Goal: Task Accomplishment & Management: Manage account settings

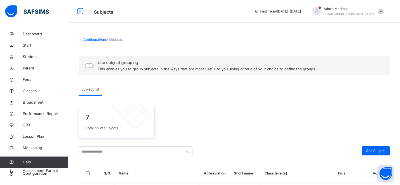
scroll to position [60, 0]
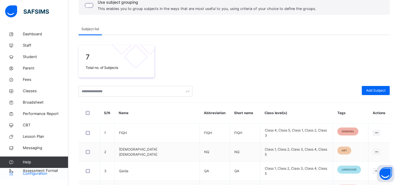
click at [39, 173] on span "Configuration" at bounding box center [45, 174] width 45 height 6
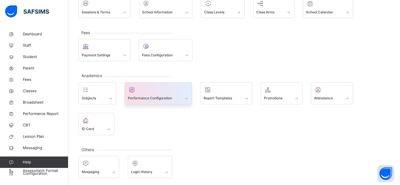
click at [144, 98] on span "Performance Configuration" at bounding box center [150, 98] width 44 height 5
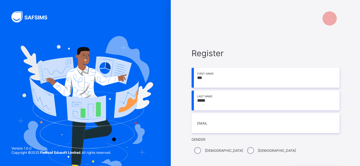
type input "*****"
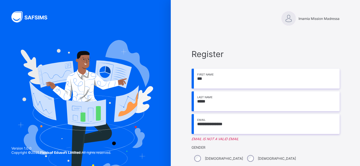
type input "**********"
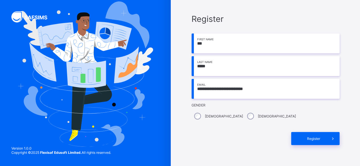
scroll to position [52, 0]
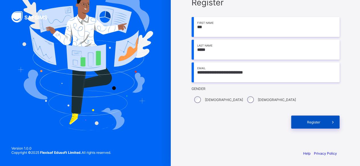
click at [319, 126] on div "Register" at bounding box center [315, 122] width 48 height 13
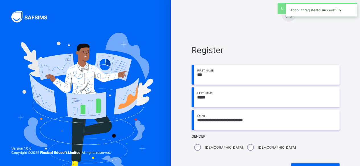
scroll to position [0, 0]
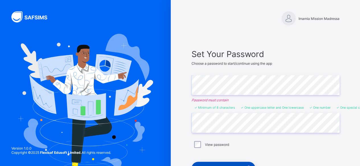
click at [227, 163] on div "Set My Password & Login" at bounding box center [224, 168] width 64 height 13
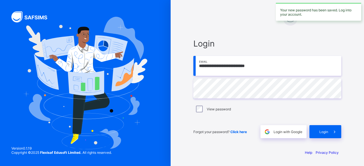
click at [223, 68] on input "**********" at bounding box center [268, 66] width 148 height 20
type input "**********"
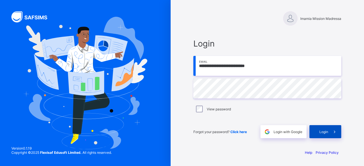
click at [329, 132] on span at bounding box center [334, 132] width 13 height 13
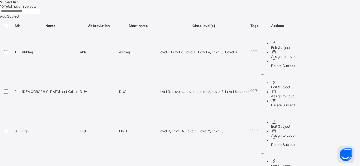
scroll to position [203, 0]
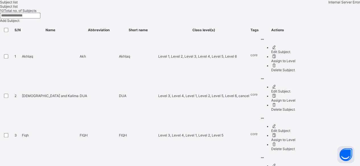
scroll to position [191, 0]
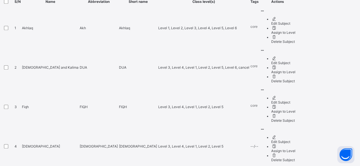
scroll to position [228, 0]
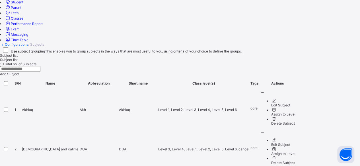
scroll to position [228, 0]
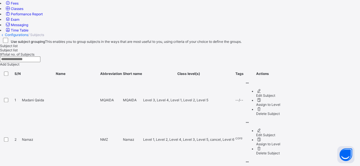
scroll to position [150, 0]
click at [280, 112] on div "Delete Subject" at bounding box center [268, 114] width 24 height 4
click at [19, 22] on span "Exam" at bounding box center [15, 20] width 9 height 4
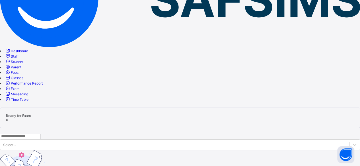
scroll to position [26, 0]
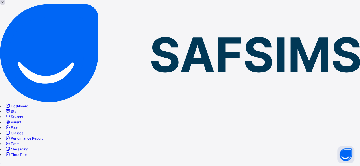
click at [42, 137] on span "Performance Report" at bounding box center [27, 139] width 32 height 4
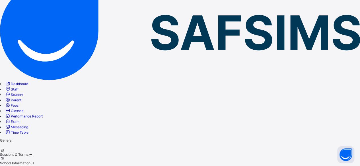
scroll to position [54, 0]
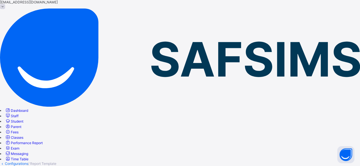
scroll to position [22, 0]
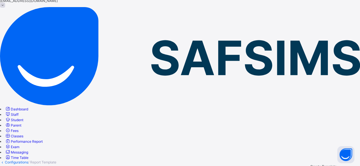
click at [37, 140] on span "Performance Report" at bounding box center [27, 142] width 32 height 4
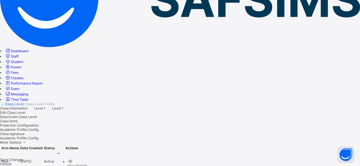
scroll to position [91, 0]
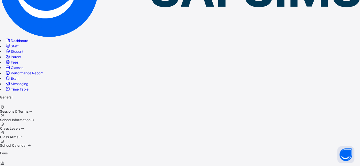
scroll to position [54, 0]
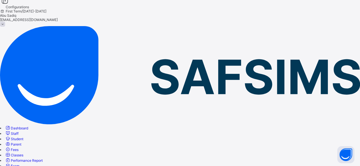
scroll to position [0, 0]
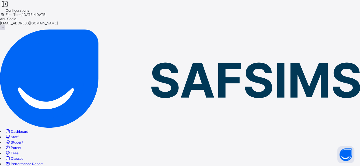
click at [18, 135] on span "Staff" at bounding box center [15, 137] width 8 height 4
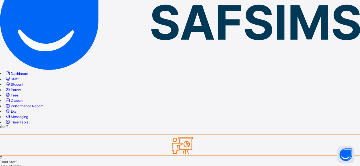
scroll to position [67, 0]
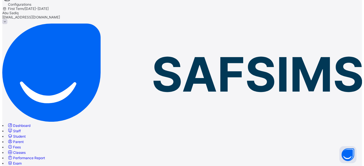
scroll to position [0, 0]
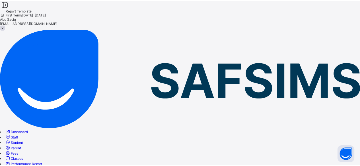
scroll to position [38, 0]
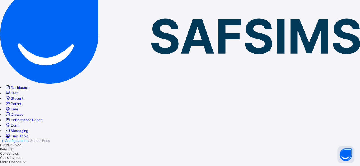
scroll to position [70, 0]
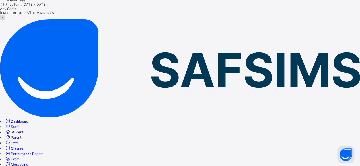
scroll to position [9, 0]
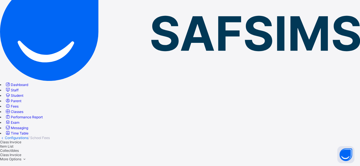
scroll to position [48, 0]
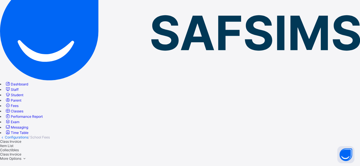
click at [18, 104] on span "Fees" at bounding box center [15, 106] width 8 height 4
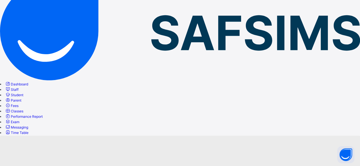
click at [18, 104] on span "Fees" at bounding box center [15, 106] width 8 height 4
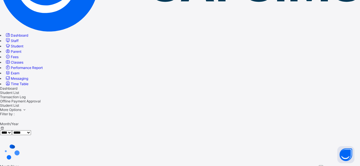
scroll to position [97, 0]
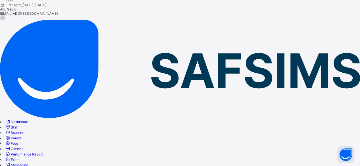
scroll to position [9, 0]
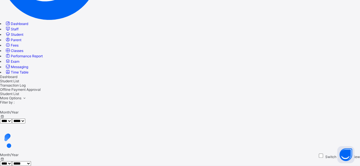
scroll to position [116, 0]
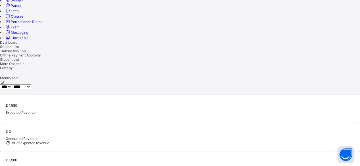
scroll to position [0, 0]
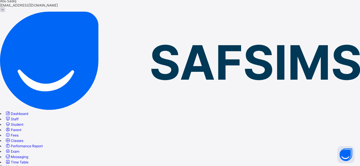
scroll to position [6, 0]
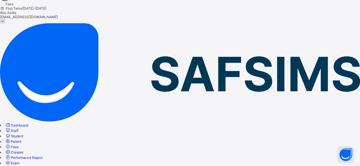
drag, startPoint x: 89, startPoint y: 35, endPoint x: 107, endPoint y: 37, distance: 17.8
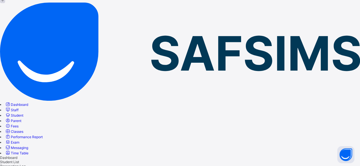
scroll to position [28, 0]
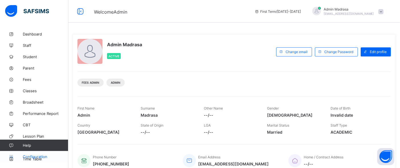
click at [39, 156] on span "Configuration" at bounding box center [45, 157] width 45 height 5
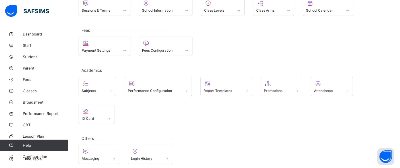
scroll to position [53, 0]
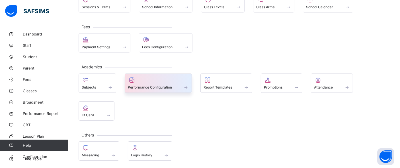
click at [150, 84] on span at bounding box center [158, 84] width 61 height 1
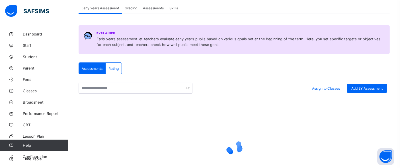
click at [134, 9] on span "Grading" at bounding box center [131, 8] width 13 height 4
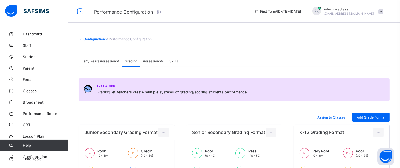
click at [154, 62] on span "Assessments" at bounding box center [153, 61] width 21 height 4
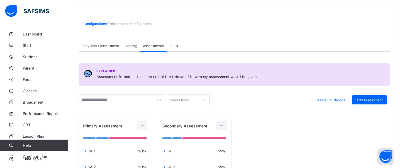
scroll to position [15, 0]
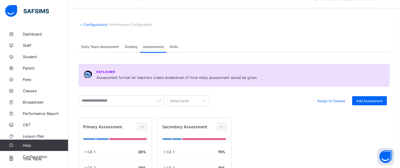
click at [173, 49] on div "Skills" at bounding box center [173, 46] width 14 height 11
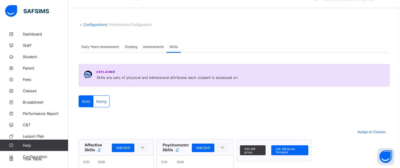
click at [153, 47] on span "Assessments" at bounding box center [153, 47] width 21 height 4
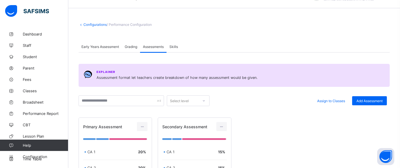
click at [130, 45] on span "Grading" at bounding box center [131, 47] width 13 height 4
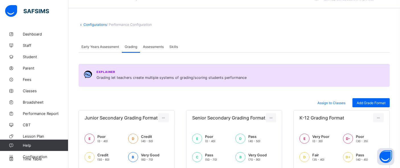
click at [102, 46] on span "Early Years Assessment" at bounding box center [100, 47] width 38 height 4
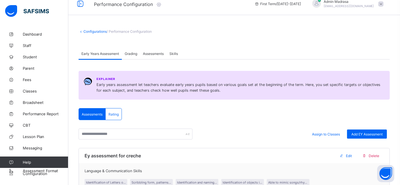
scroll to position [6, 0]
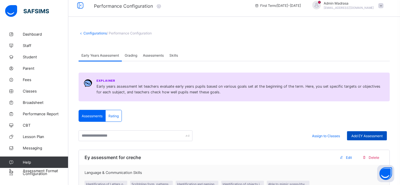
click at [368, 137] on span "Add EY Assessment" at bounding box center [366, 136] width 31 height 4
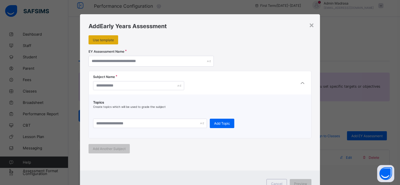
click at [98, 38] on span "Use template" at bounding box center [103, 40] width 21 height 4
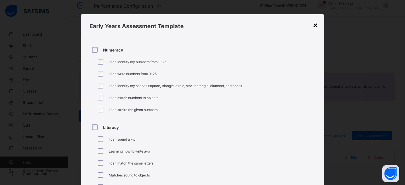
click at [313, 24] on div "×" at bounding box center [315, 25] width 5 height 10
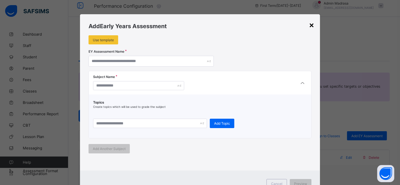
click at [312, 25] on div "×" at bounding box center [311, 25] width 5 height 10
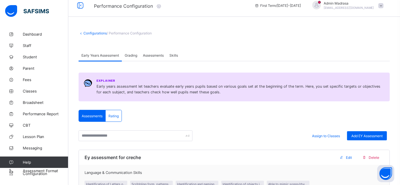
scroll to position [6, 0]
click at [132, 54] on span "Grading" at bounding box center [131, 55] width 13 height 4
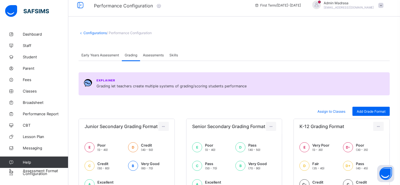
click at [156, 58] on div "Assessments" at bounding box center [153, 54] width 26 height 11
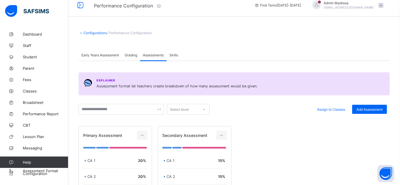
click at [176, 55] on span "Skills" at bounding box center [173, 55] width 9 height 4
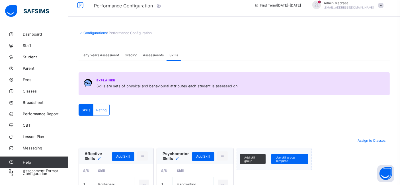
click at [154, 57] on div "Assessments" at bounding box center [153, 54] width 26 height 11
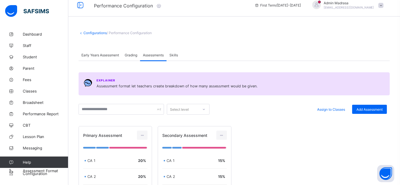
click at [132, 55] on span "Grading" at bounding box center [131, 55] width 13 height 4
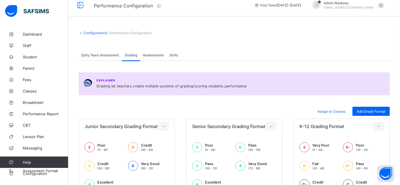
click at [87, 54] on span "Early Years Assessment" at bounding box center [100, 55] width 38 height 4
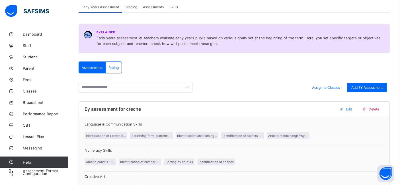
scroll to position [0, 0]
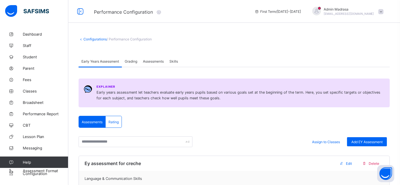
click at [25, 58] on span "Student" at bounding box center [46, 57] width 46 height 5
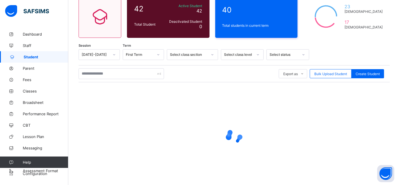
scroll to position [54, 0]
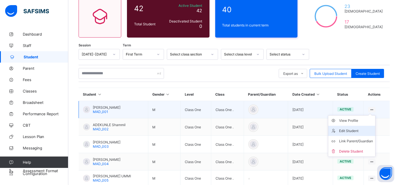
click at [350, 130] on div "Edit Student" at bounding box center [356, 131] width 34 height 6
select select "**"
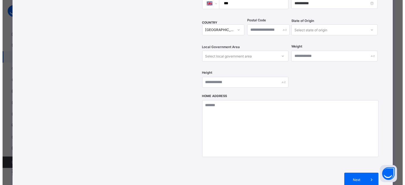
scroll to position [187, 0]
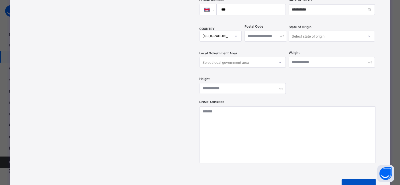
click at [356, 179] on div "Next" at bounding box center [359, 186] width 34 height 14
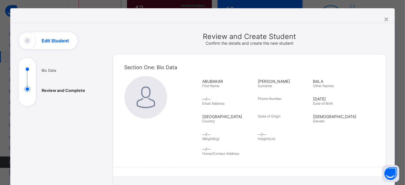
scroll to position [109, 0]
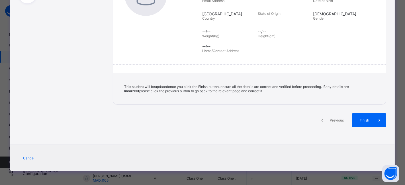
click at [332, 118] on span "Previous" at bounding box center [337, 120] width 16 height 4
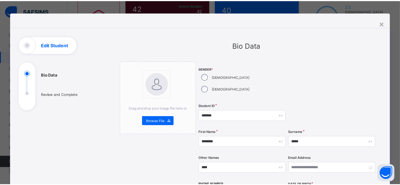
scroll to position [0, 0]
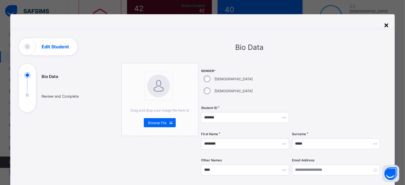
click at [386, 22] on div "×" at bounding box center [385, 25] width 5 height 10
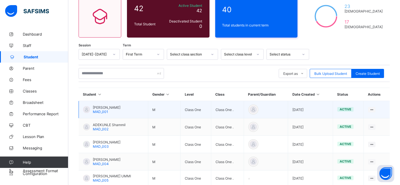
click at [108, 106] on span "ABUBAKAR BALA IDRIS" at bounding box center [107, 107] width 28 height 4
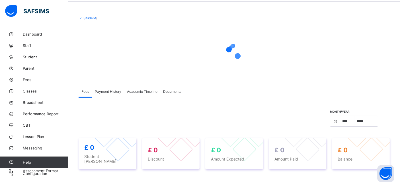
scroll to position [26, 0]
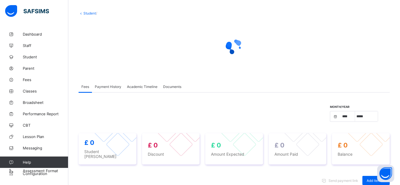
select select "****"
select select "*"
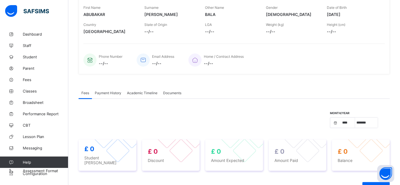
scroll to position [100, 0]
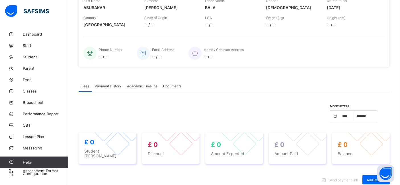
click at [98, 85] on span "Payment History" at bounding box center [108, 86] width 26 height 4
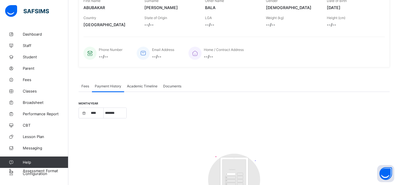
click at [142, 85] on span "Academic Timeline" at bounding box center [142, 86] width 30 height 4
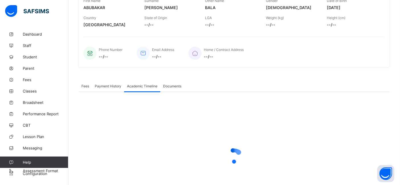
click at [170, 86] on span "Documents" at bounding box center [172, 86] width 18 height 4
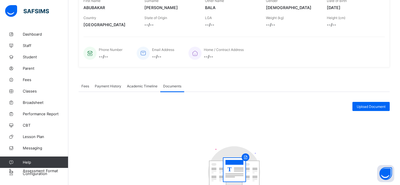
click at [143, 85] on span "Academic Timeline" at bounding box center [142, 86] width 30 height 4
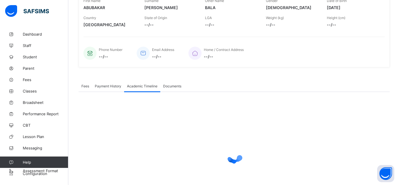
click at [171, 84] on span "Documents" at bounding box center [172, 86] width 18 height 4
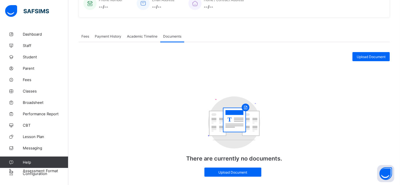
scroll to position [134, 0]
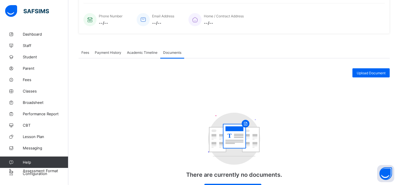
click at [145, 52] on span "Academic Timeline" at bounding box center [142, 52] width 30 height 4
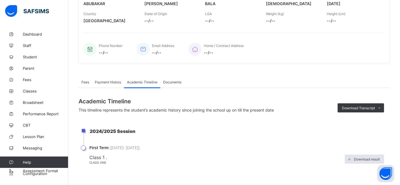
scroll to position [103, 0]
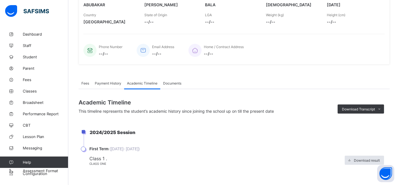
click at [174, 81] on span "Documents" at bounding box center [172, 83] width 18 height 4
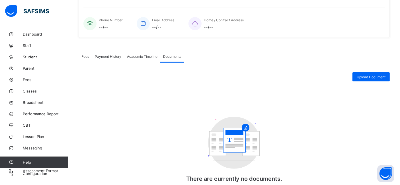
scroll to position [146, 0]
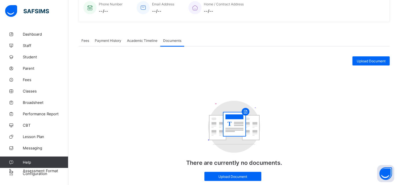
click at [83, 40] on span "Fees" at bounding box center [85, 40] width 8 height 4
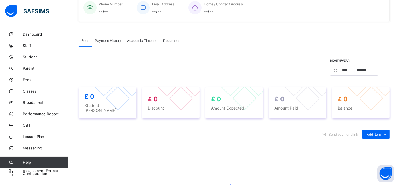
click at [105, 41] on span "Payment History" at bounding box center [108, 40] width 26 height 4
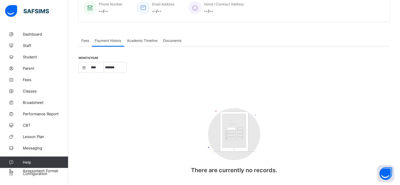
click at [138, 43] on div "Academic Timeline" at bounding box center [142, 40] width 36 height 11
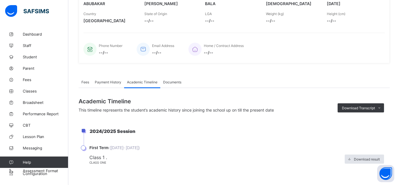
scroll to position [103, 0]
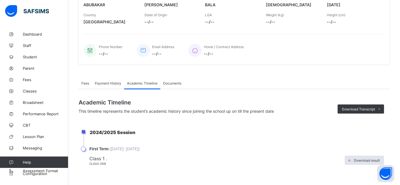
click at [84, 149] on li "First Term ( 30th Jun, 2024 - 31st Jan, 2025 ) Class 1 . Class One Download res…" at bounding box center [237, 156] width 306 height 19
click at [173, 81] on span "Documents" at bounding box center [172, 83] width 18 height 4
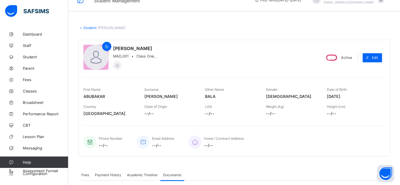
scroll to position [0, 0]
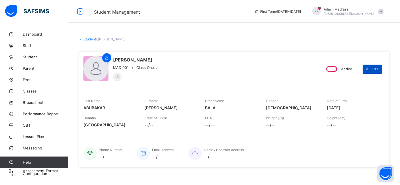
click at [372, 72] on span at bounding box center [367, 69] width 9 height 9
select select "**"
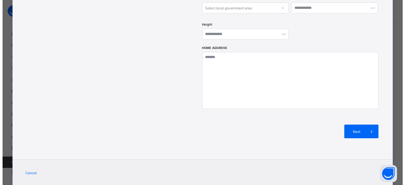
scroll to position [244, 0]
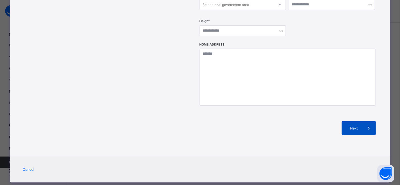
click at [358, 126] on span "Next" at bounding box center [354, 128] width 16 height 4
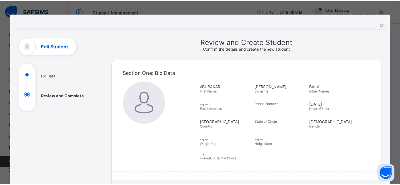
scroll to position [0, 0]
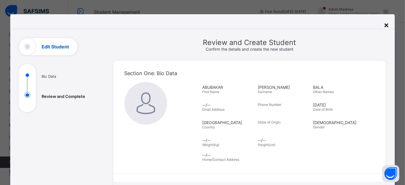
click at [383, 24] on div "×" at bounding box center [385, 25] width 5 height 10
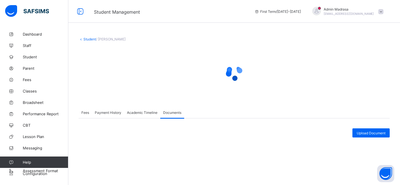
click at [85, 112] on span "Fees" at bounding box center [85, 112] width 8 height 4
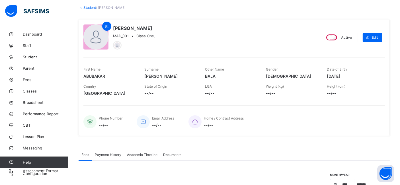
scroll to position [8, 0]
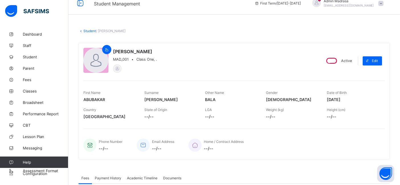
click at [88, 30] on link "Student" at bounding box center [89, 31] width 13 height 4
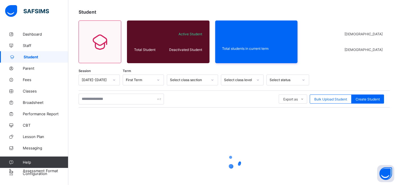
scroll to position [28, 0]
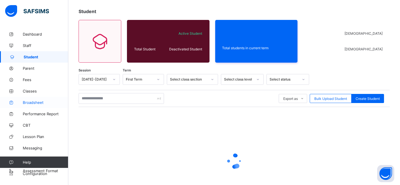
click at [32, 104] on span "Broadsheet" at bounding box center [46, 102] width 46 height 5
